Goal: Find contact information: Find contact information

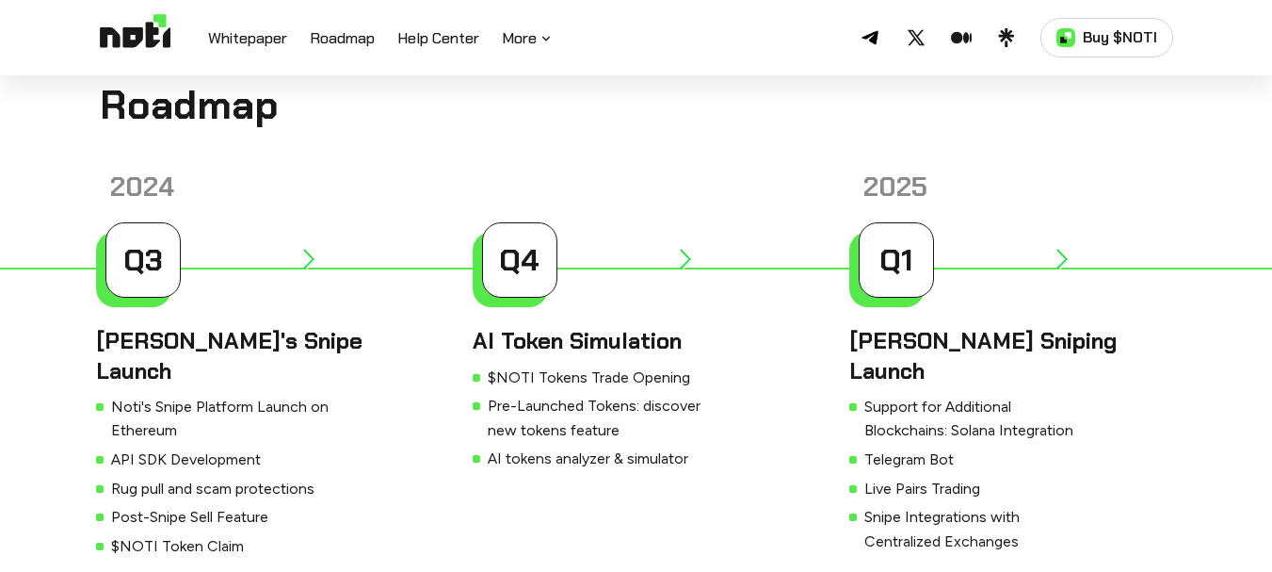
scroll to position [6121, 0]
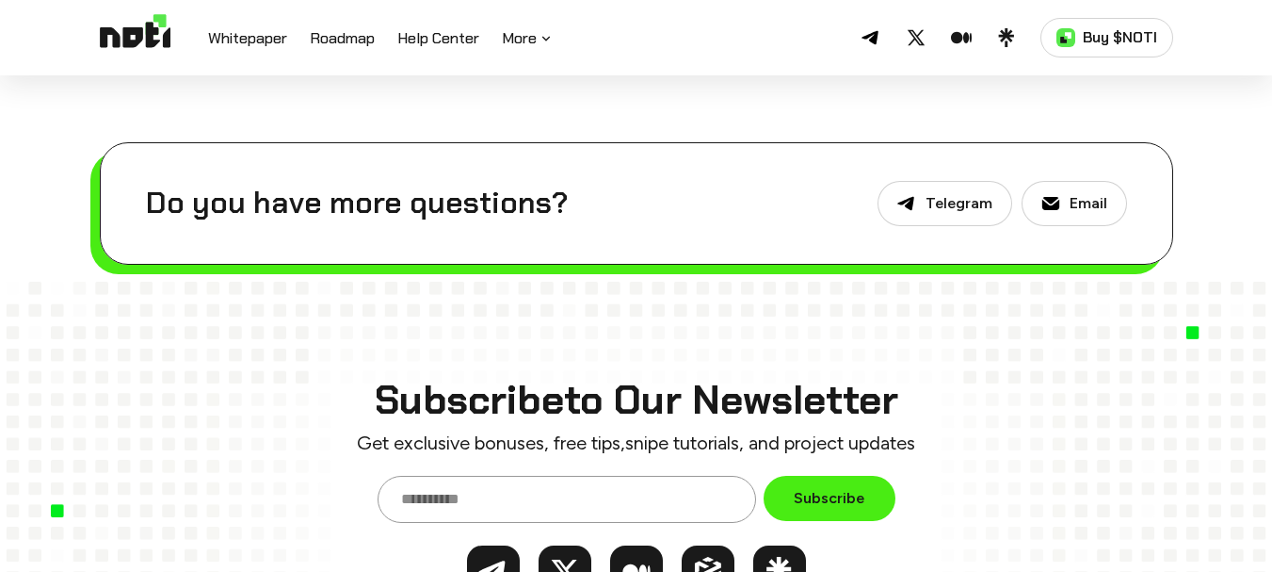
scroll to position [1601, 0]
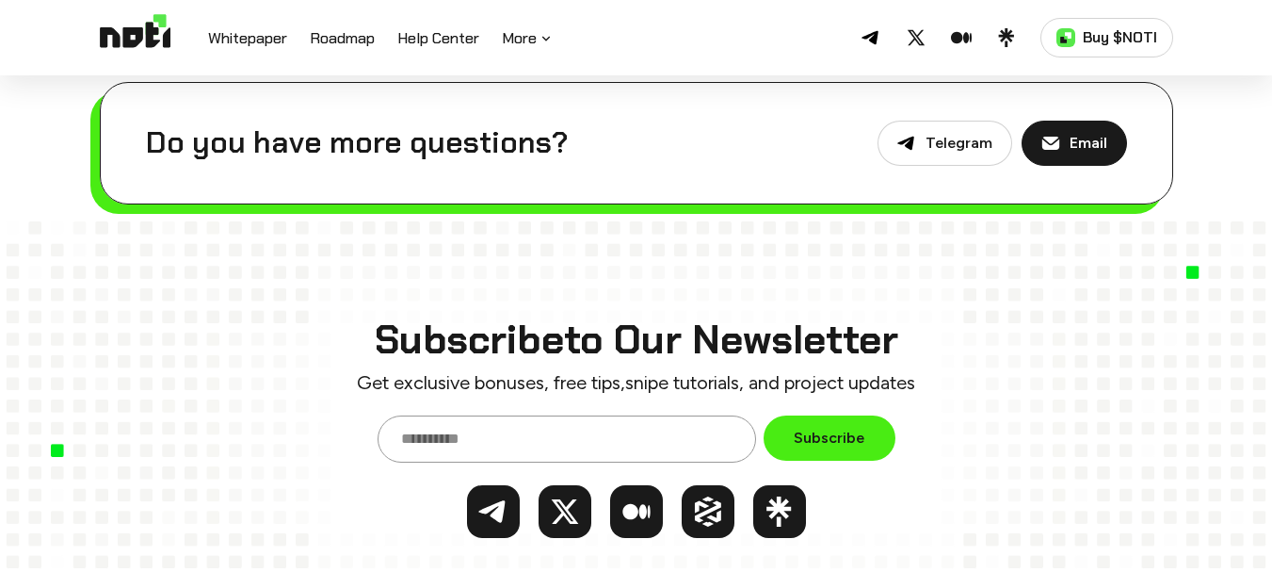
click at [1079, 134] on p "Email" at bounding box center [1089, 143] width 38 height 18
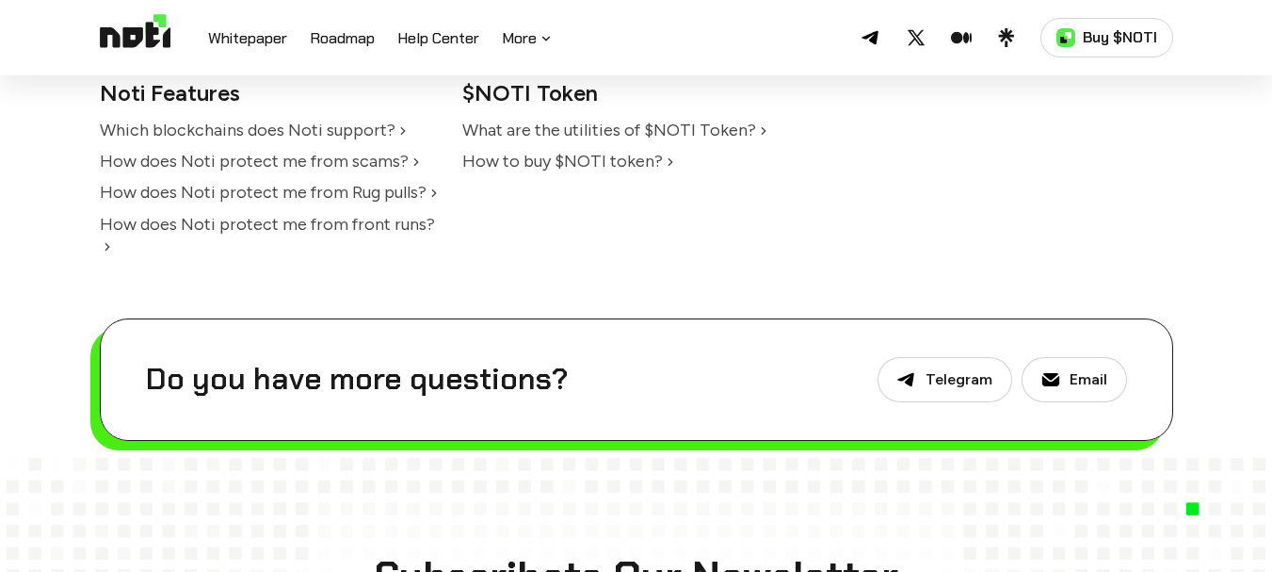
scroll to position [1318, 0]
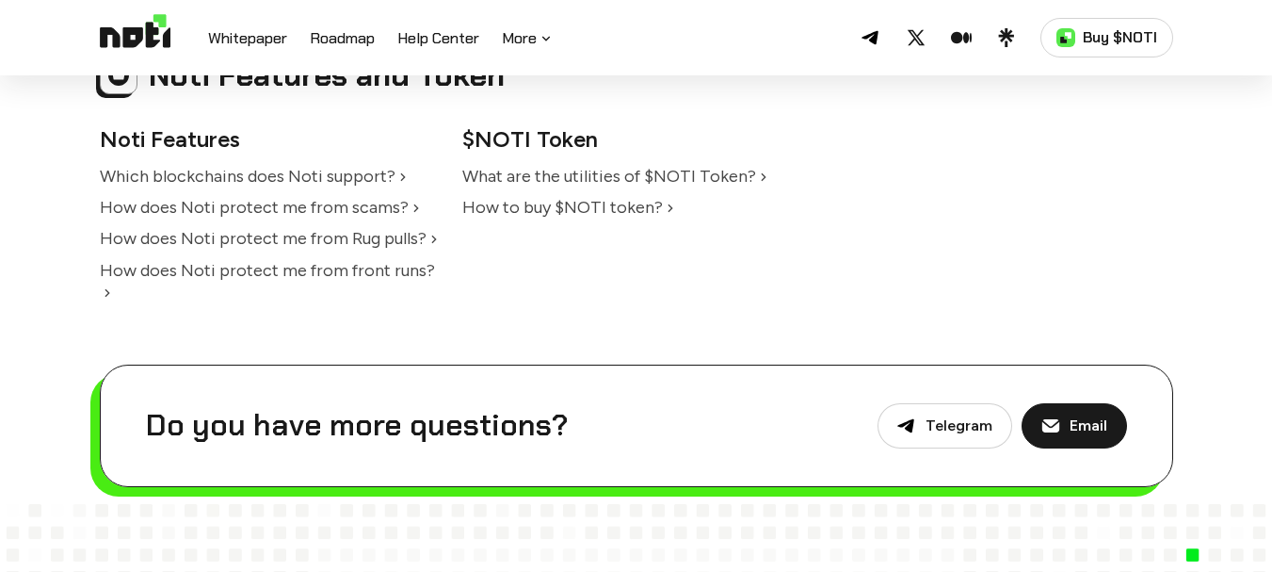
click at [1060, 416] on icon at bounding box center [1051, 425] width 19 height 19
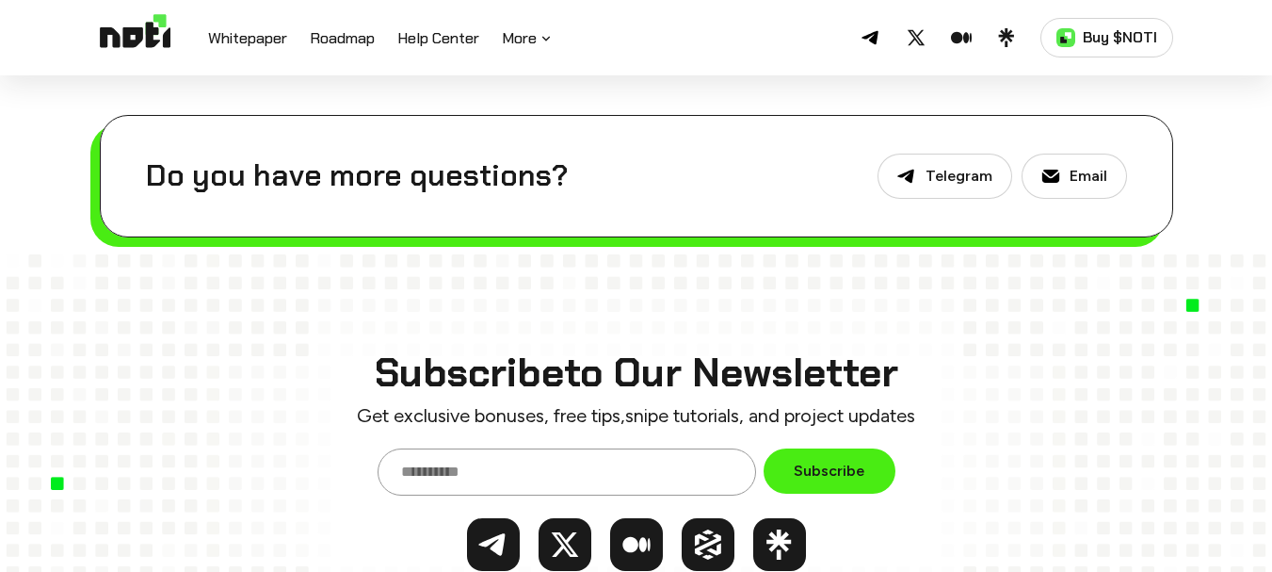
scroll to position [1601, 0]
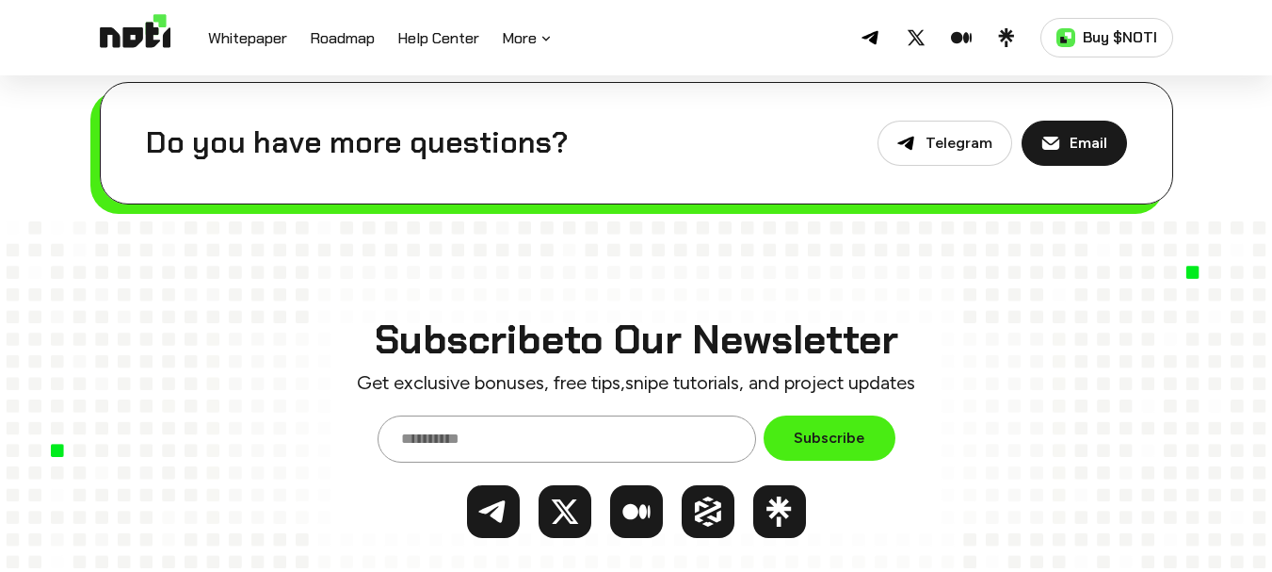
click at [1085, 134] on p "Email" at bounding box center [1089, 143] width 38 height 18
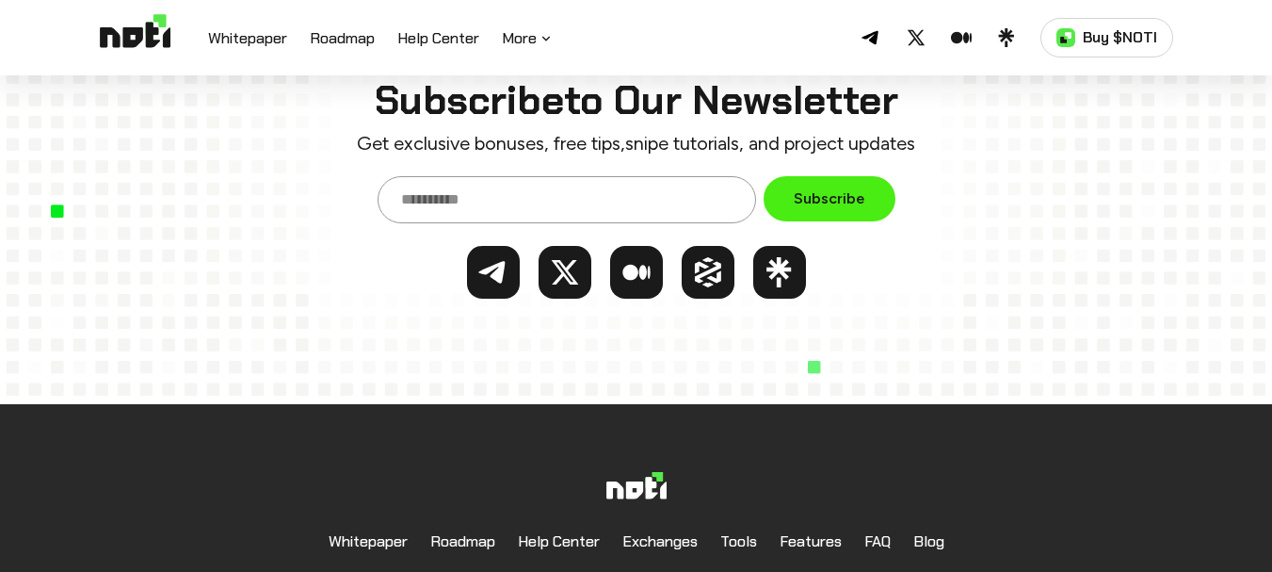
scroll to position [1610, 0]
